Goal: Task Accomplishment & Management: Manage account settings

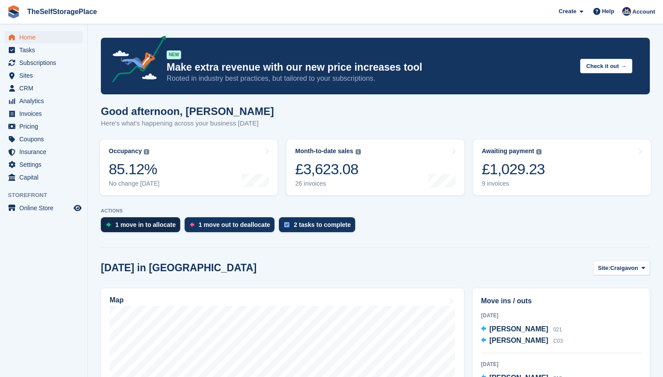
click at [139, 227] on div "1 move in to allocate" at bounding box center [145, 224] width 61 height 7
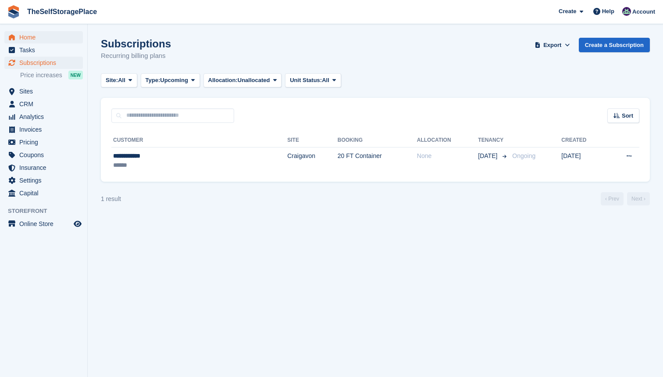
click at [39, 37] on span "Home" at bounding box center [45, 37] width 53 height 12
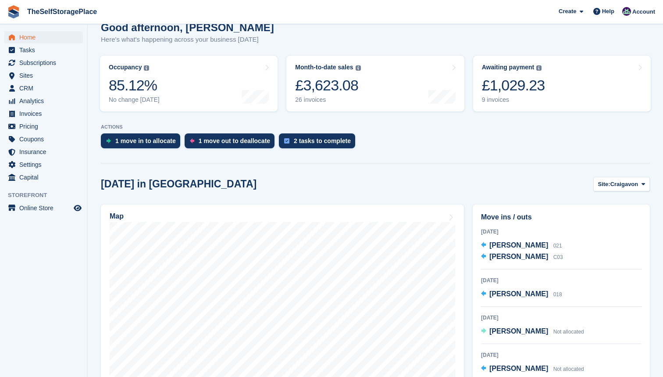
scroll to position [118, 0]
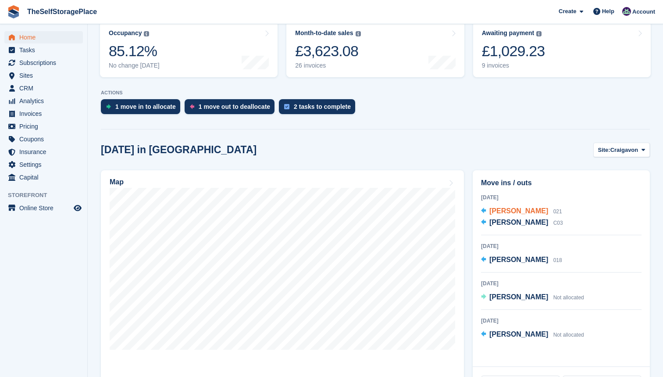
click at [515, 210] on span "[PERSON_NAME]" at bounding box center [518, 210] width 59 height 7
